Goal: Information Seeking & Learning: Find specific fact

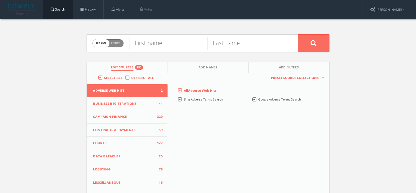
click at [229, 50] on div "Last name" at bounding box center [253, 43] width 91 height 17
click at [227, 45] on input "text" at bounding box center [247, 43] width 78 height 13
paste input "[PERSON_NAME]"
type input "[PERSON_NAME]"
click at [182, 43] on input "text" at bounding box center [168, 43] width 78 height 13
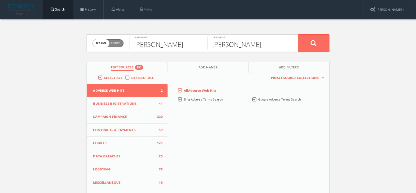
type input "[PERSON_NAME]"
click at [298, 34] on button at bounding box center [313, 43] width 31 height 18
